Goal: Task Accomplishment & Management: Manage account settings

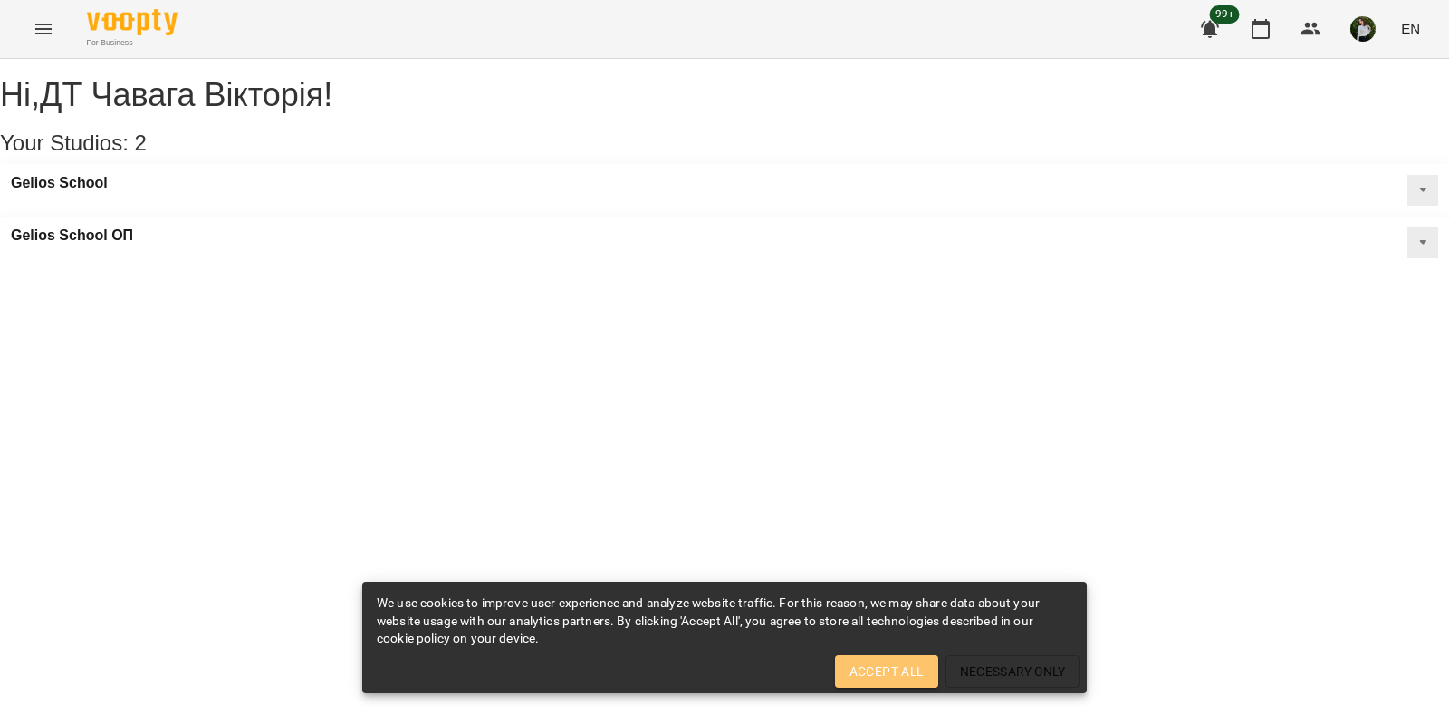
click at [883, 673] on span "Accept All" at bounding box center [887, 671] width 74 height 22
